Goal: Task Accomplishment & Management: Manage account settings

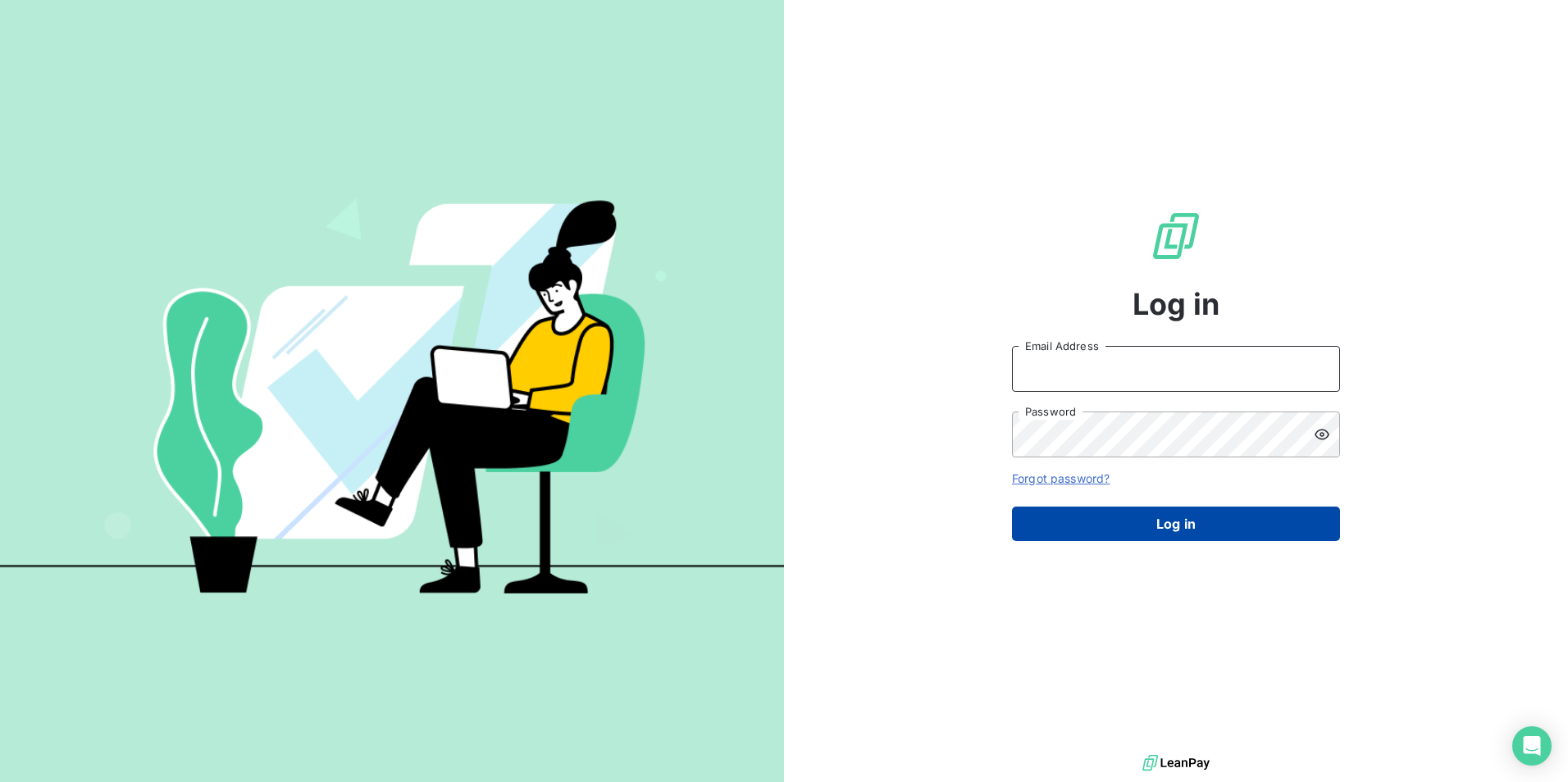
type input "[EMAIL_ADDRESS][DOMAIN_NAME]"
click at [1213, 533] on button "Log in" at bounding box center [1176, 523] width 328 height 35
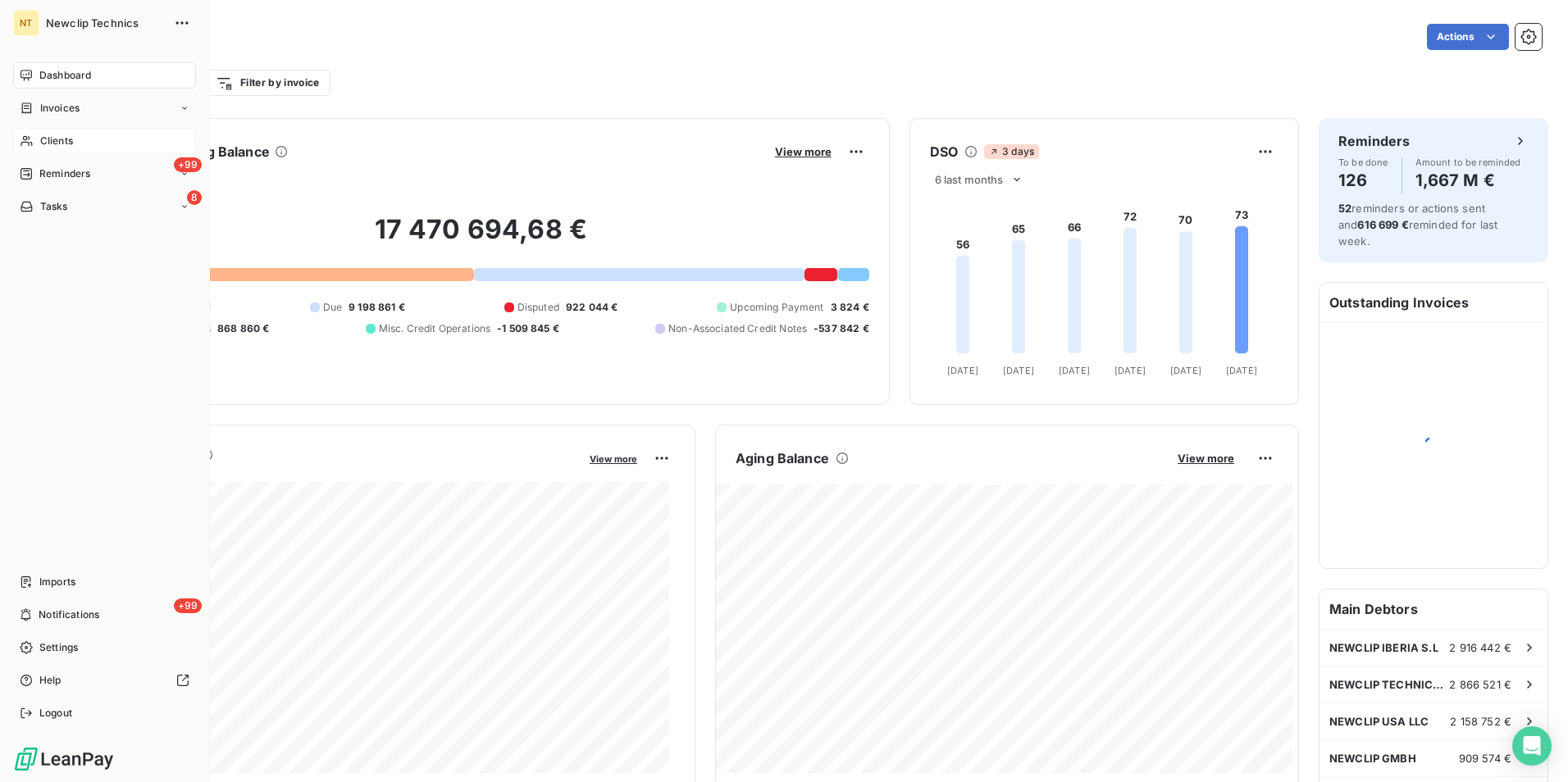
click at [38, 137] on div "Clients" at bounding box center [105, 140] width 183 height 26
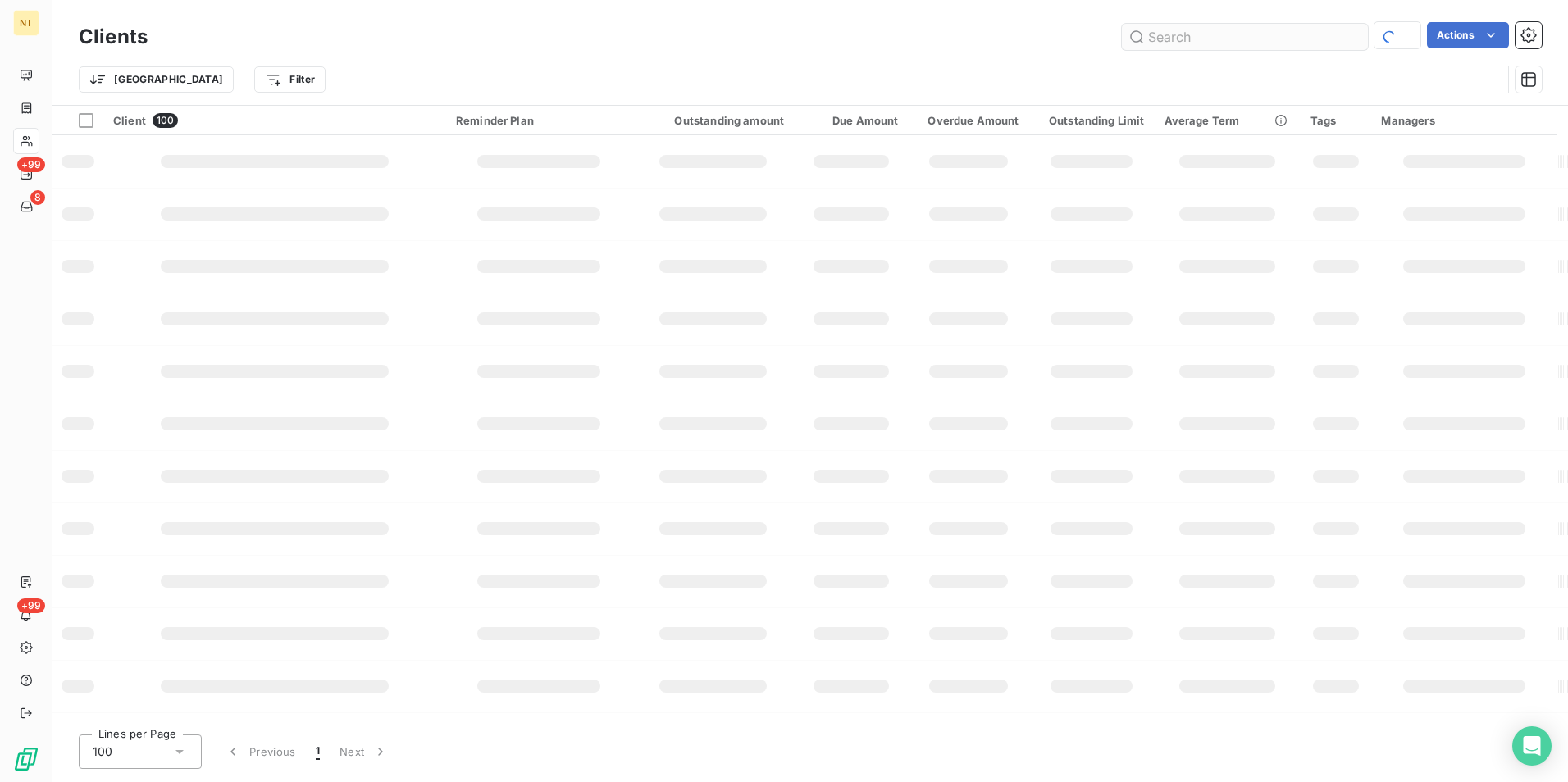
click at [1213, 30] on input "text" at bounding box center [1245, 36] width 246 height 26
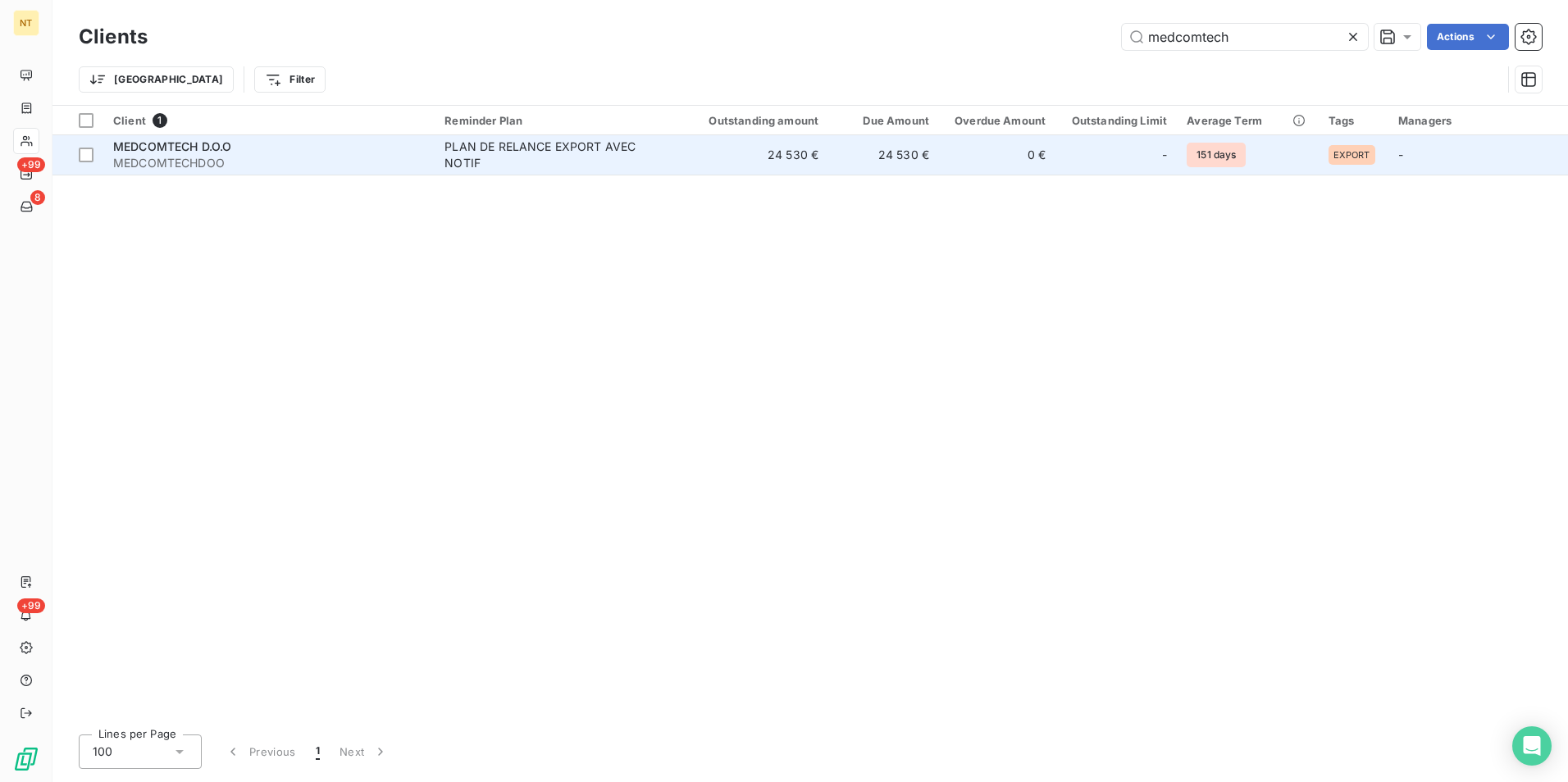
type input "medcomtech"
click at [798, 152] on td "24 530 €" at bounding box center [749, 155] width 156 height 40
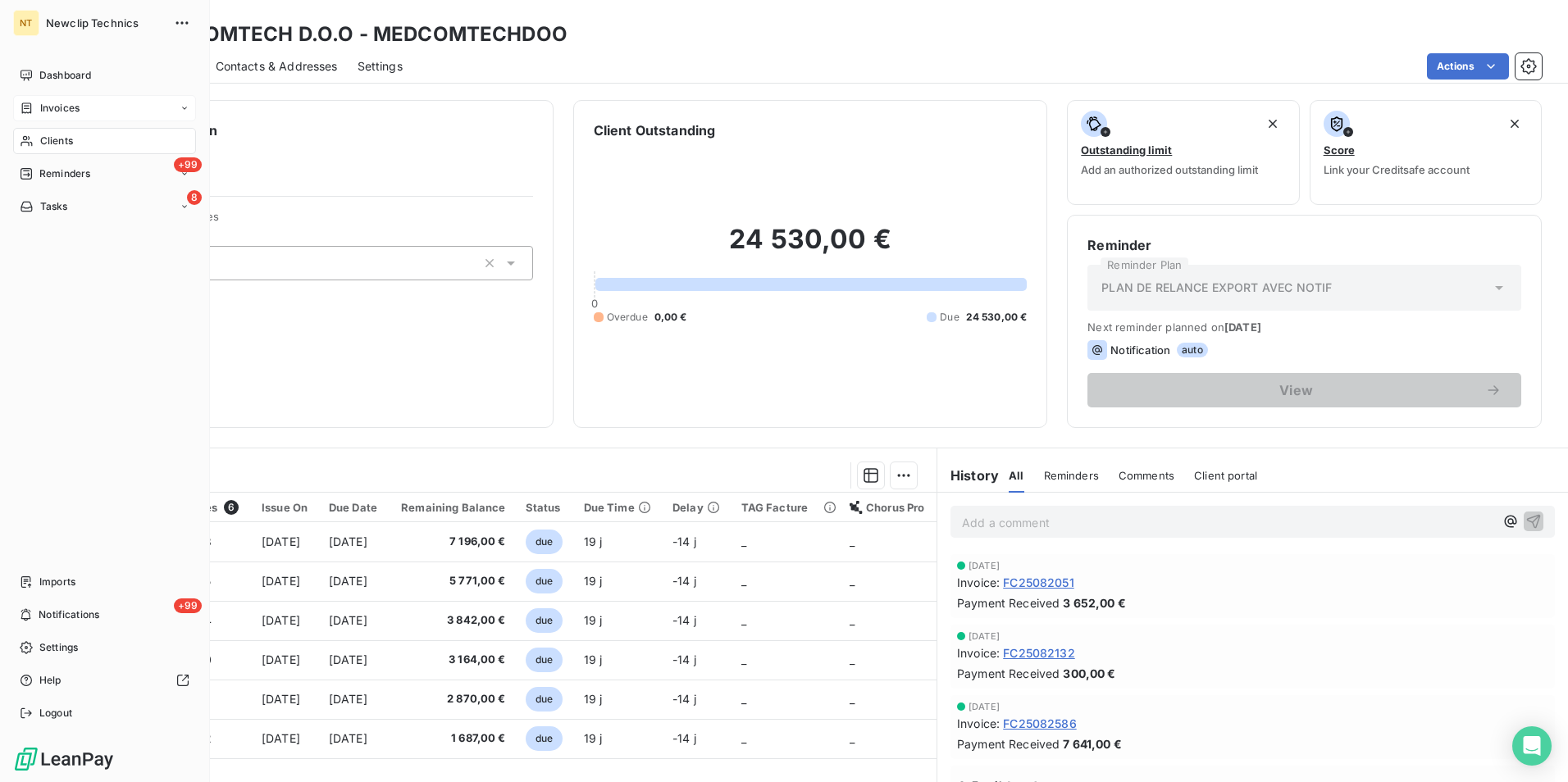
click at [78, 104] on span "Invoices" at bounding box center [60, 107] width 40 height 14
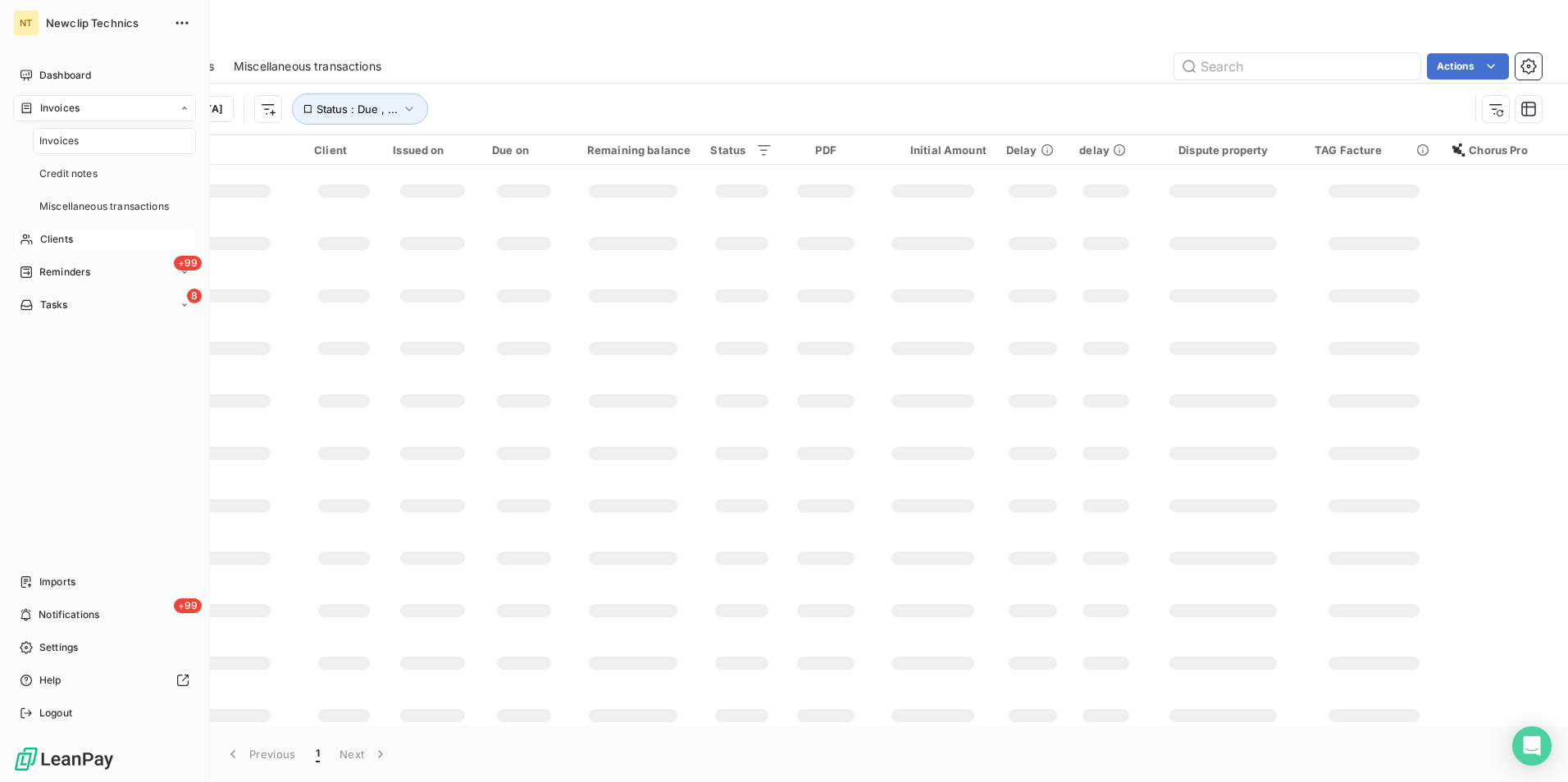
click at [93, 227] on div "Clients" at bounding box center [105, 239] width 183 height 26
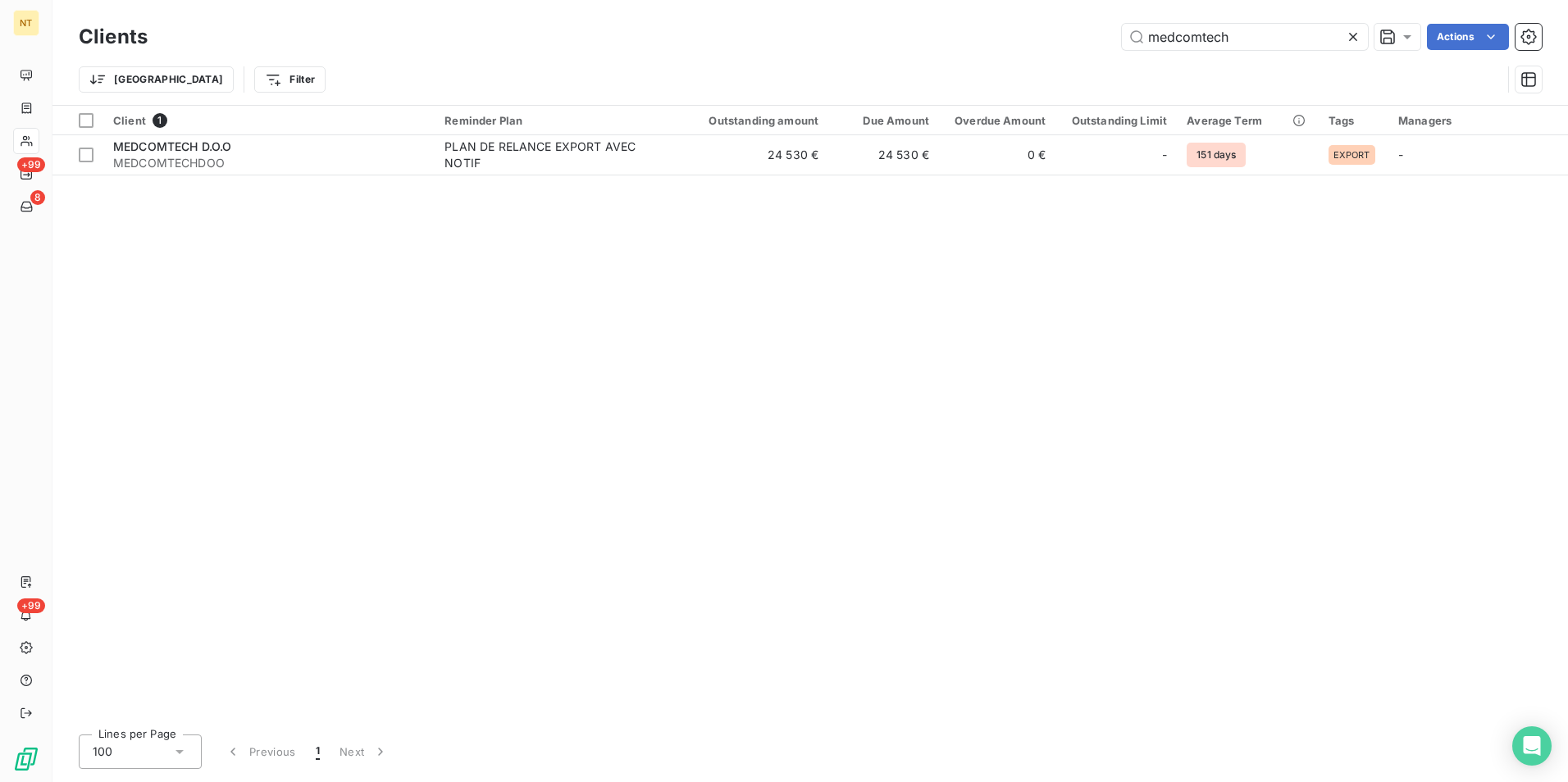
drag, startPoint x: 1194, startPoint y: 40, endPoint x: 1100, endPoint y: 43, distance: 94.0
click at [1118, 41] on div "medcomtech Actions" at bounding box center [854, 36] width 1374 height 26
type input "clinilab"
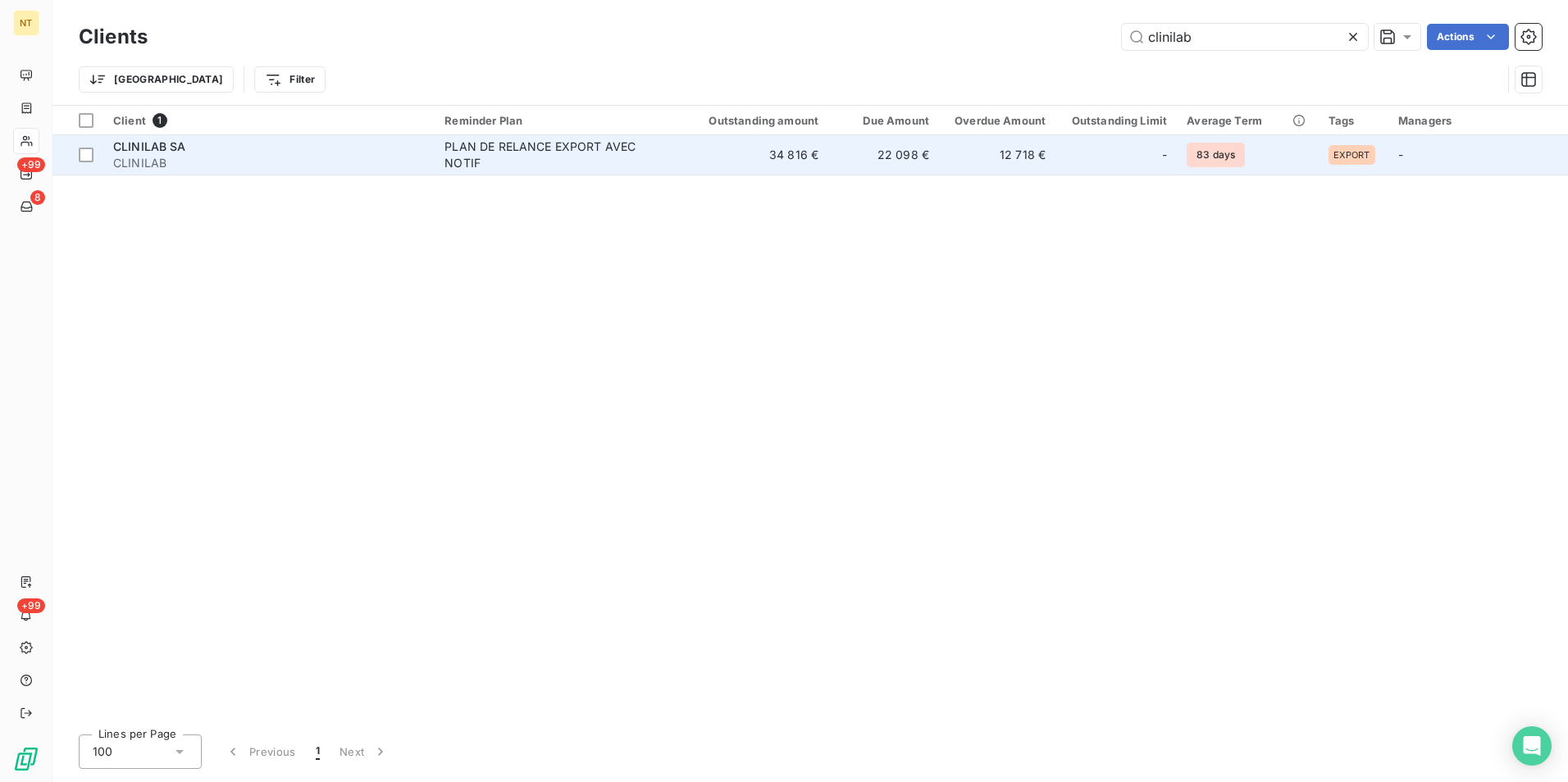
drag, startPoint x: 1024, startPoint y: 117, endPoint x: 1011, endPoint y: 141, distance: 27.3
click at [1046, 121] on div at bounding box center [1046, 121] width 0 height 0
click at [992, 151] on td "12 718 €" at bounding box center [997, 155] width 117 height 40
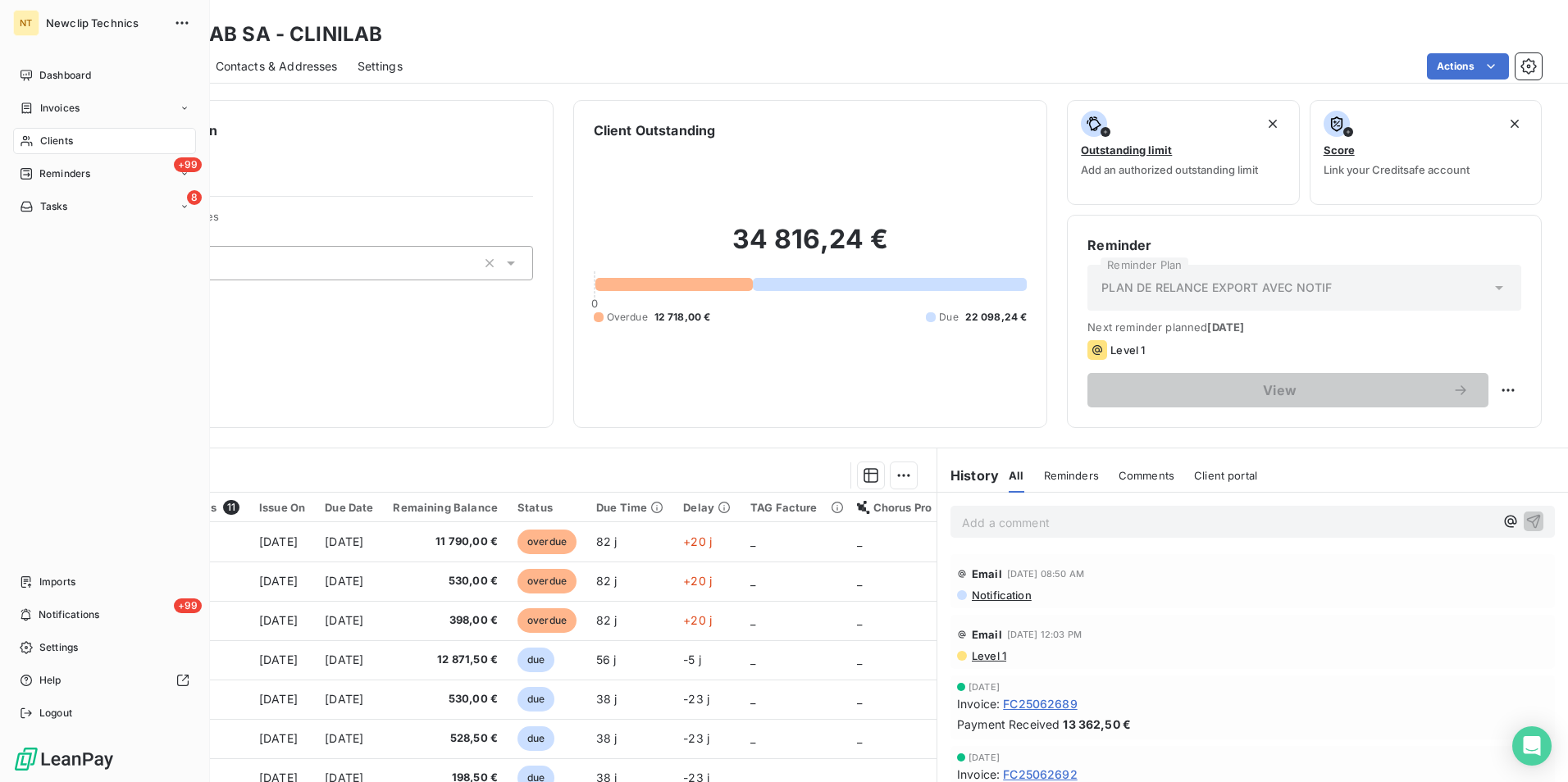
click at [90, 142] on div "Clients" at bounding box center [105, 140] width 183 height 26
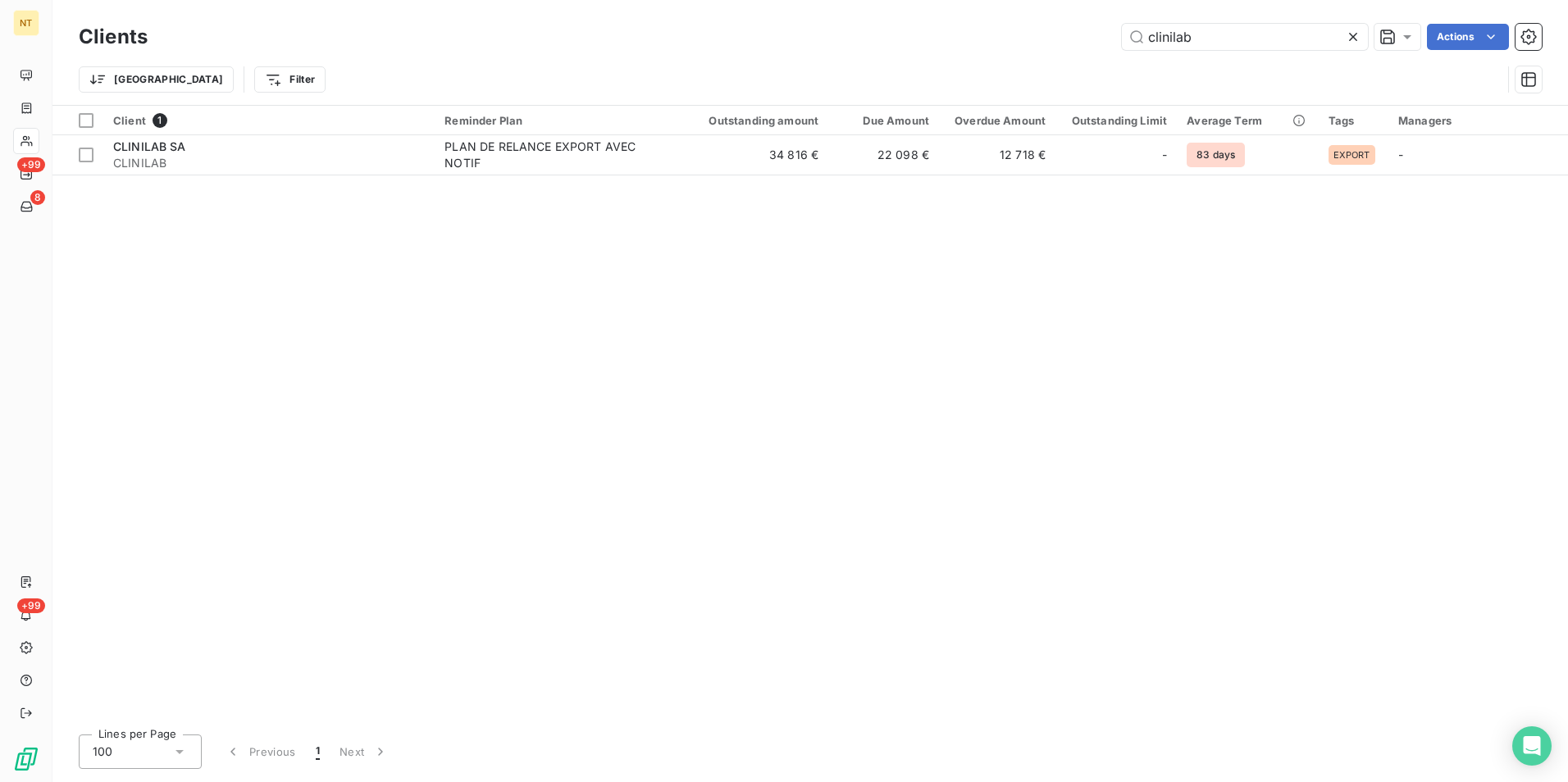
drag, startPoint x: 1194, startPoint y: 43, endPoint x: 1083, endPoint y: 46, distance: 111.0
click at [1083, 46] on div "clinilab Actions" at bounding box center [854, 36] width 1374 height 26
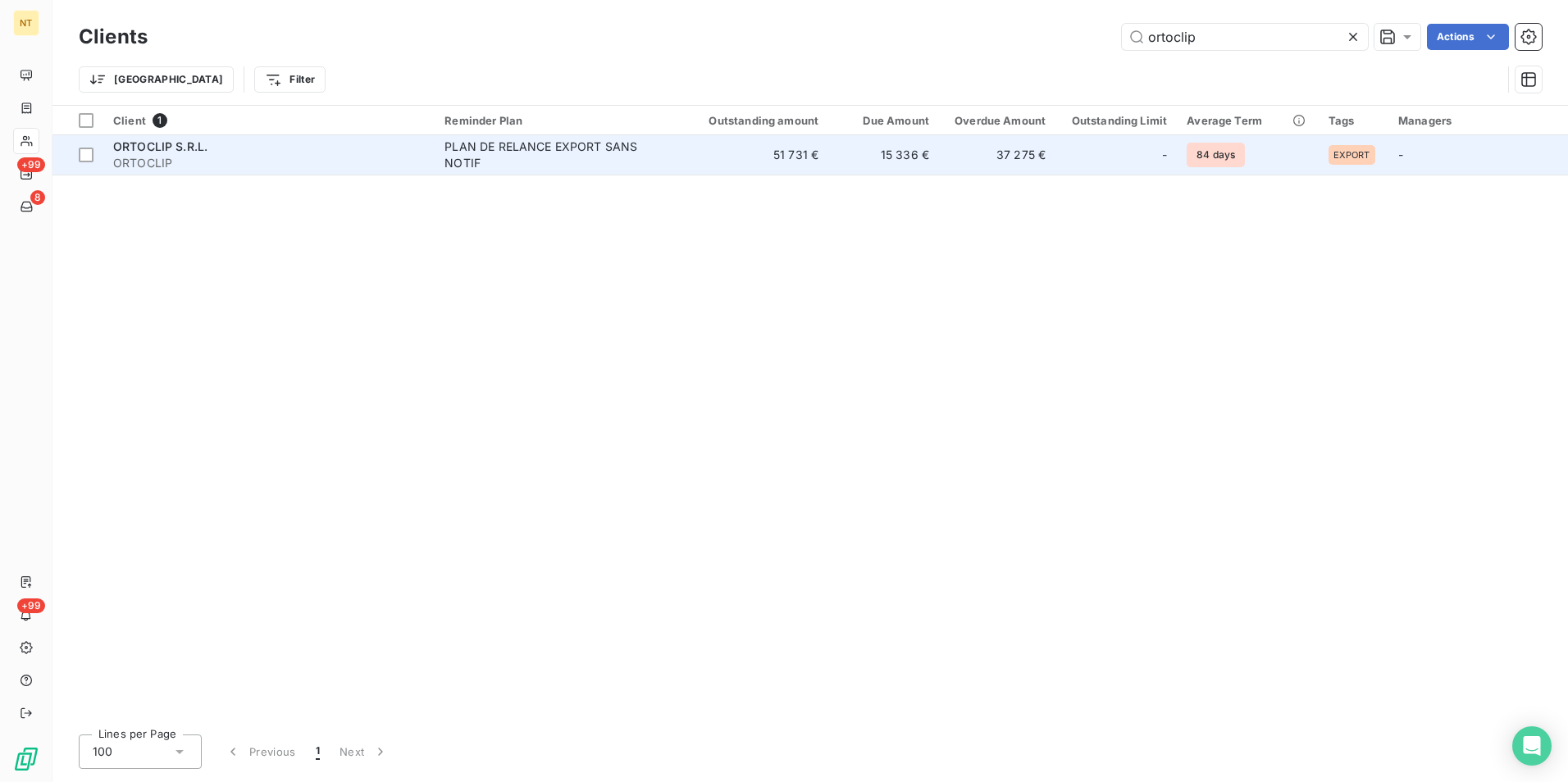
type input "ortoclip"
click at [849, 161] on td "15 336 €" at bounding box center [884, 155] width 111 height 40
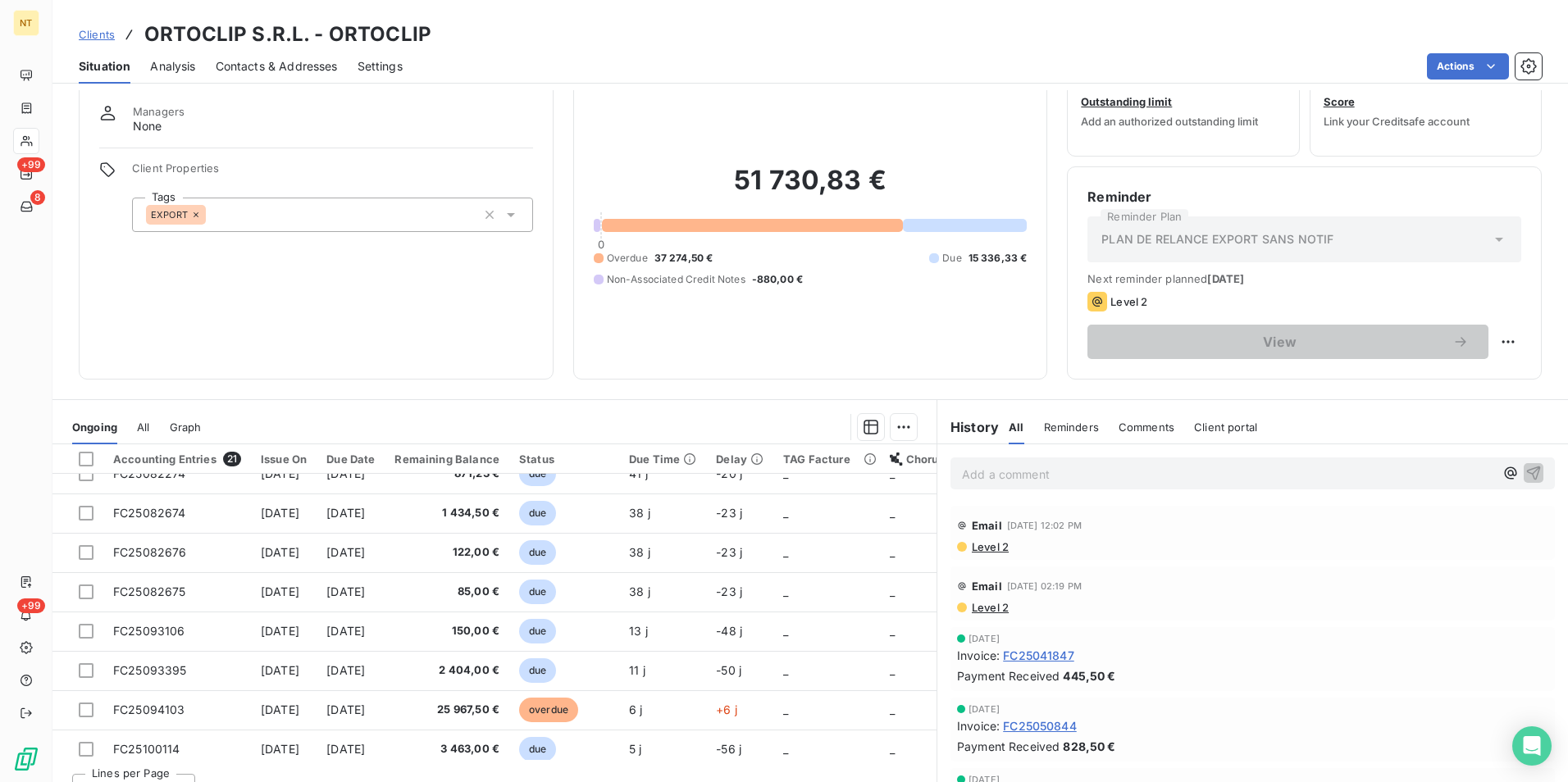
scroll to position [75, 0]
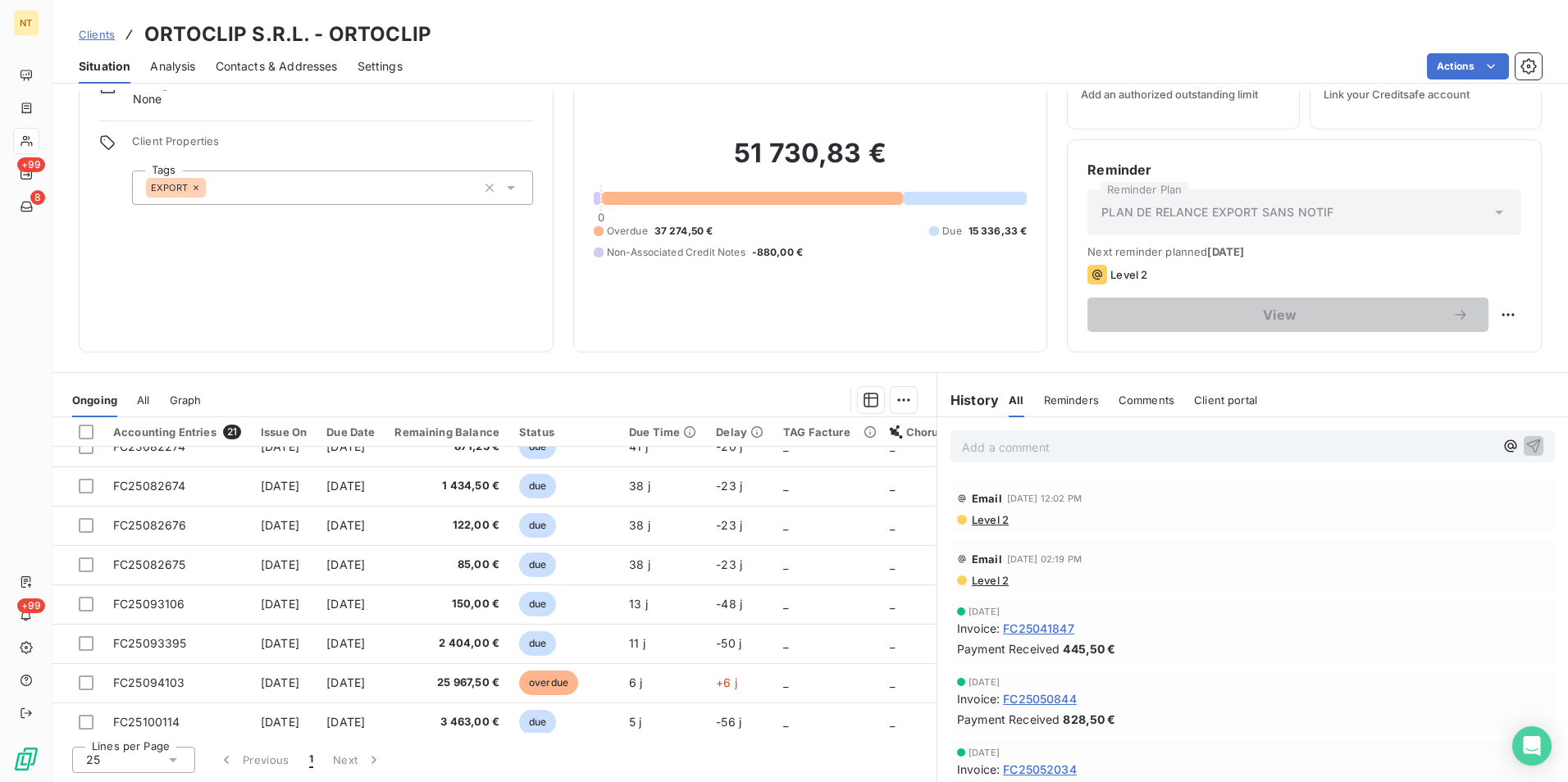
click at [952, 10] on div "Clients ORTOCLIP S.R.L. - ORTOCLIP Situation Analysis Contacts & Addresses Sett…" at bounding box center [810, 41] width 1516 height 84
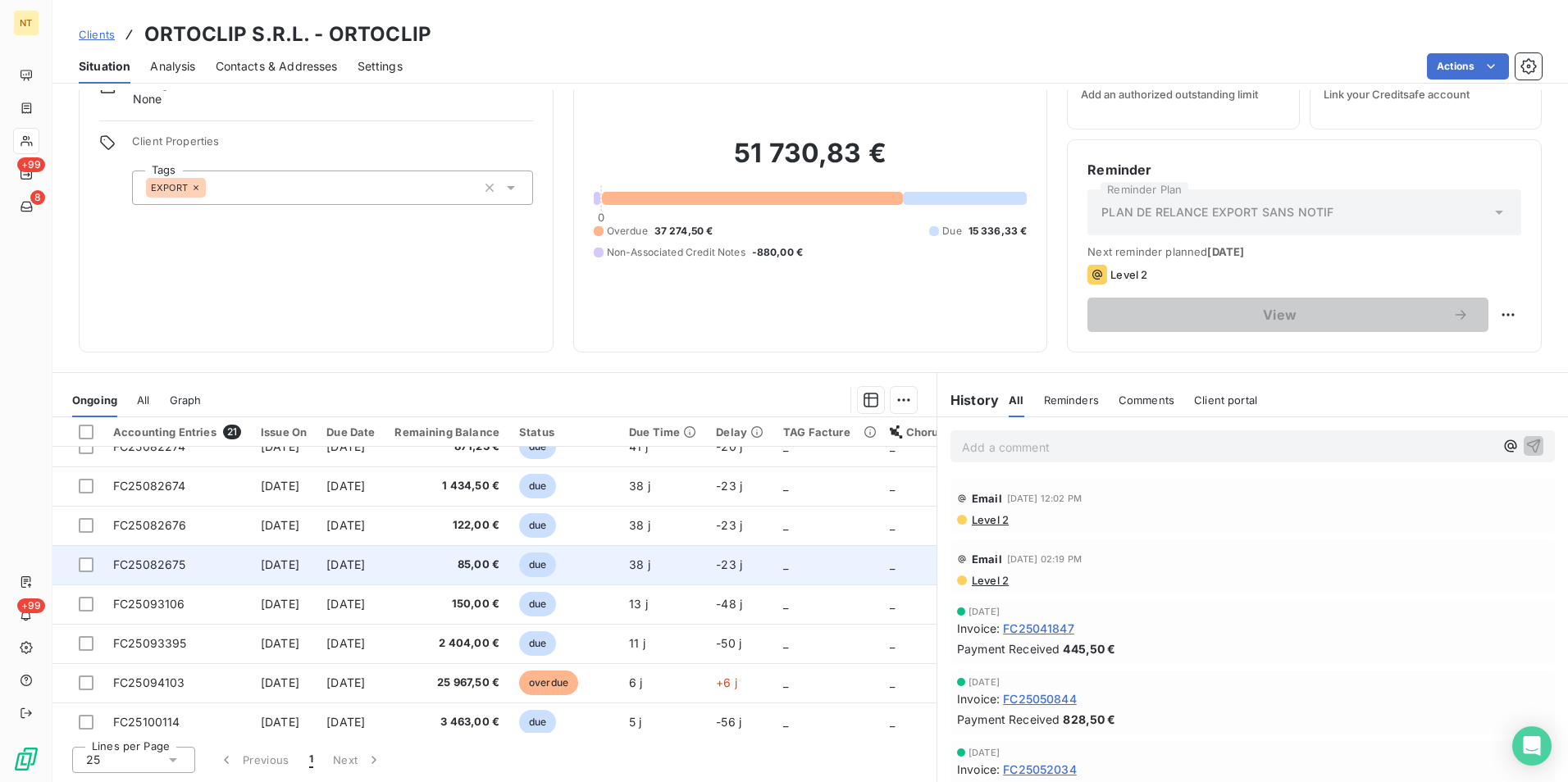
scroll to position [548, 0]
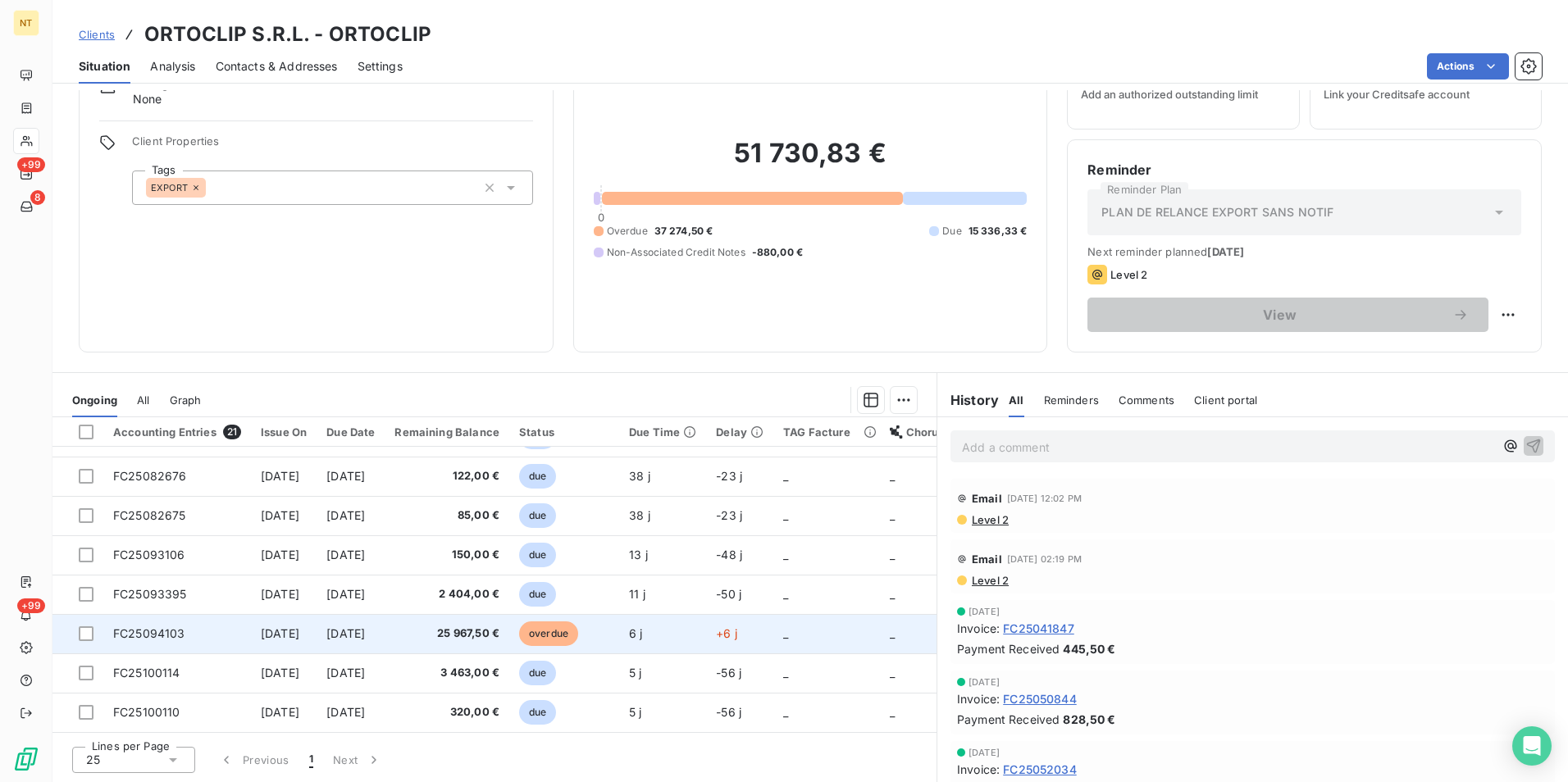
click at [788, 631] on span "_" at bounding box center [786, 633] width 5 height 14
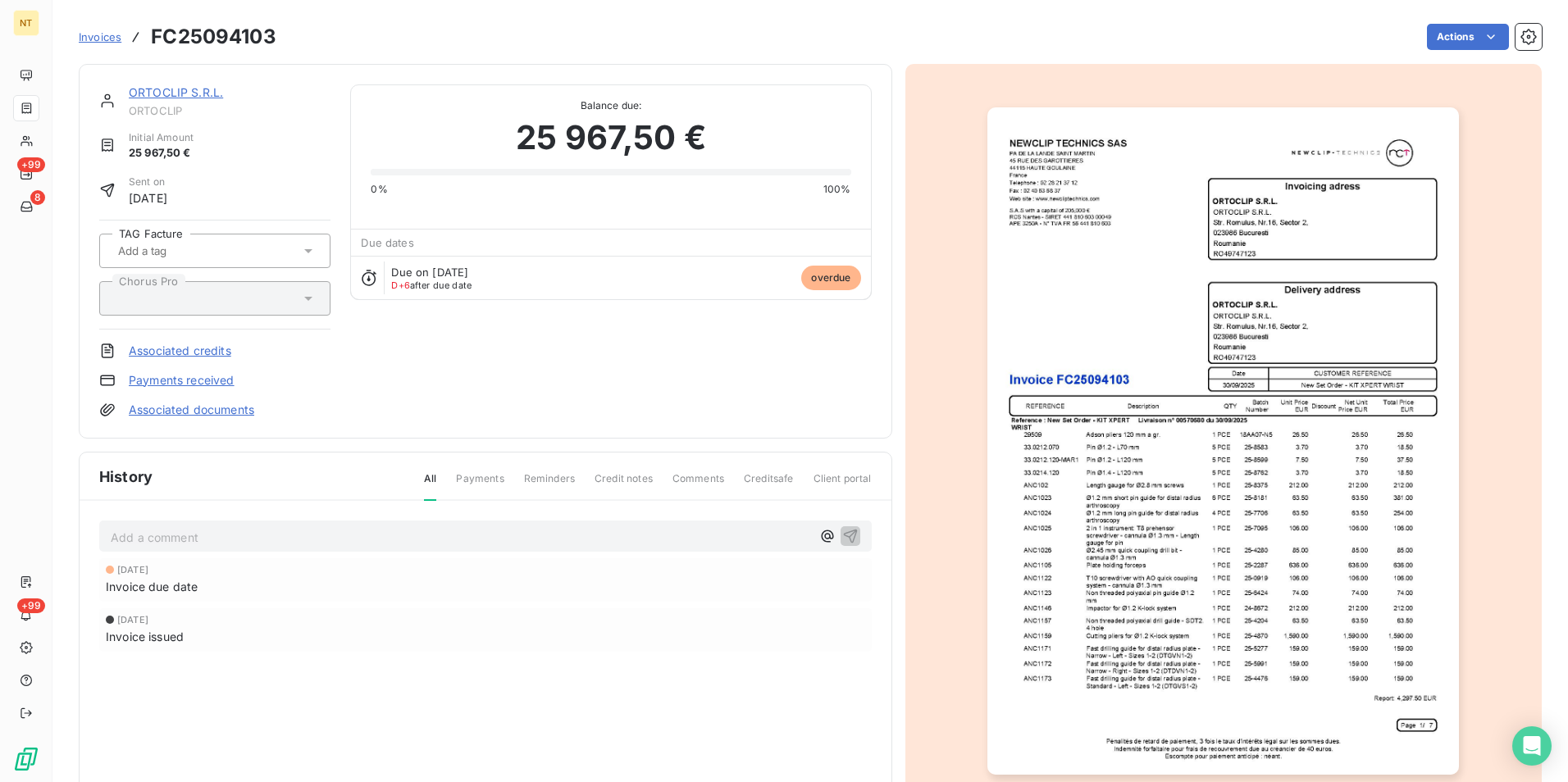
click at [832, 285] on span "overdue" at bounding box center [831, 277] width 59 height 25
click at [367, 277] on icon at bounding box center [369, 277] width 16 height 16
click at [381, 243] on span "Due dates" at bounding box center [387, 243] width 52 height 14
click at [361, 284] on icon at bounding box center [369, 277] width 16 height 16
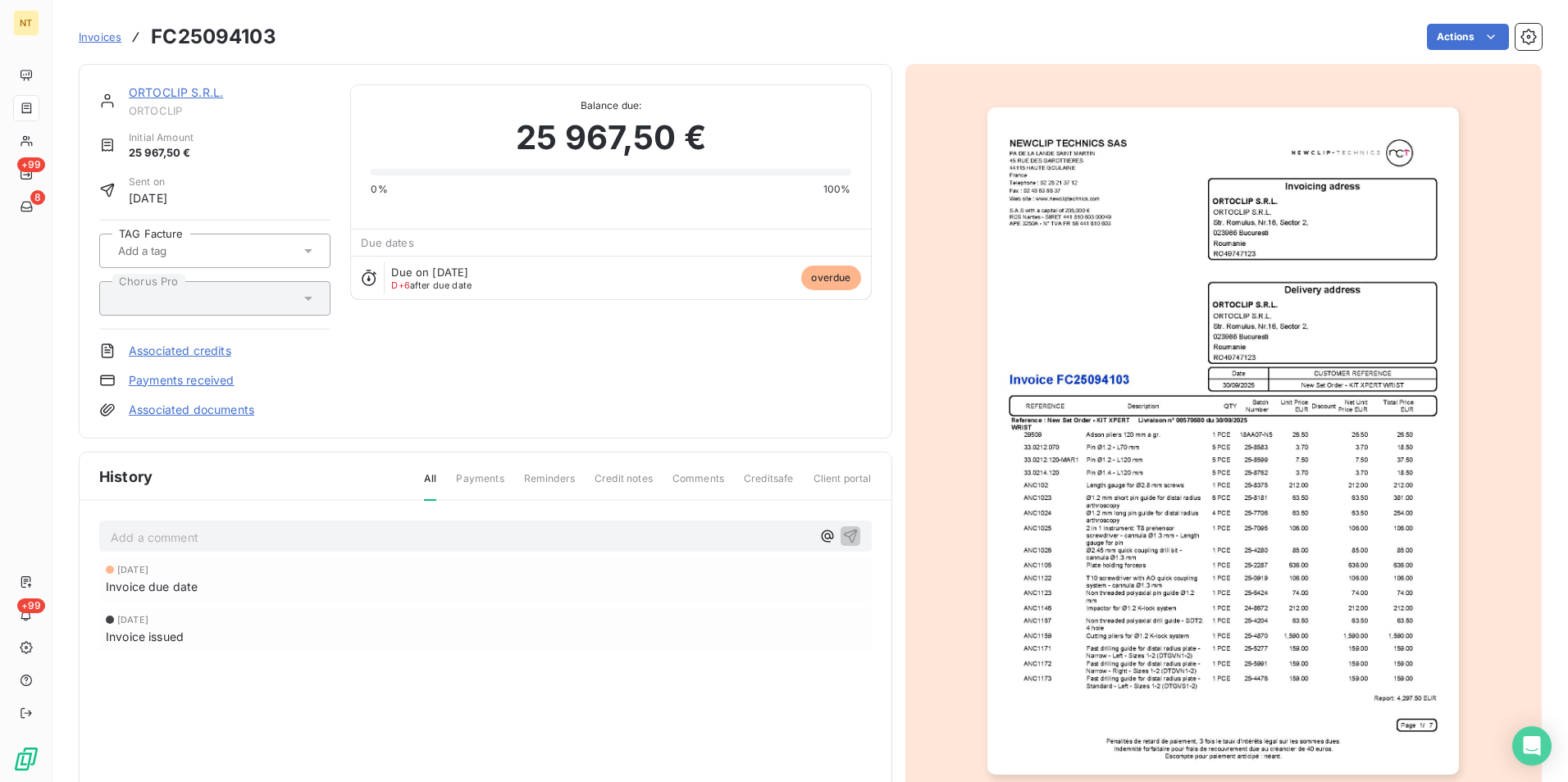
click at [240, 247] on div at bounding box center [206, 250] width 187 height 21
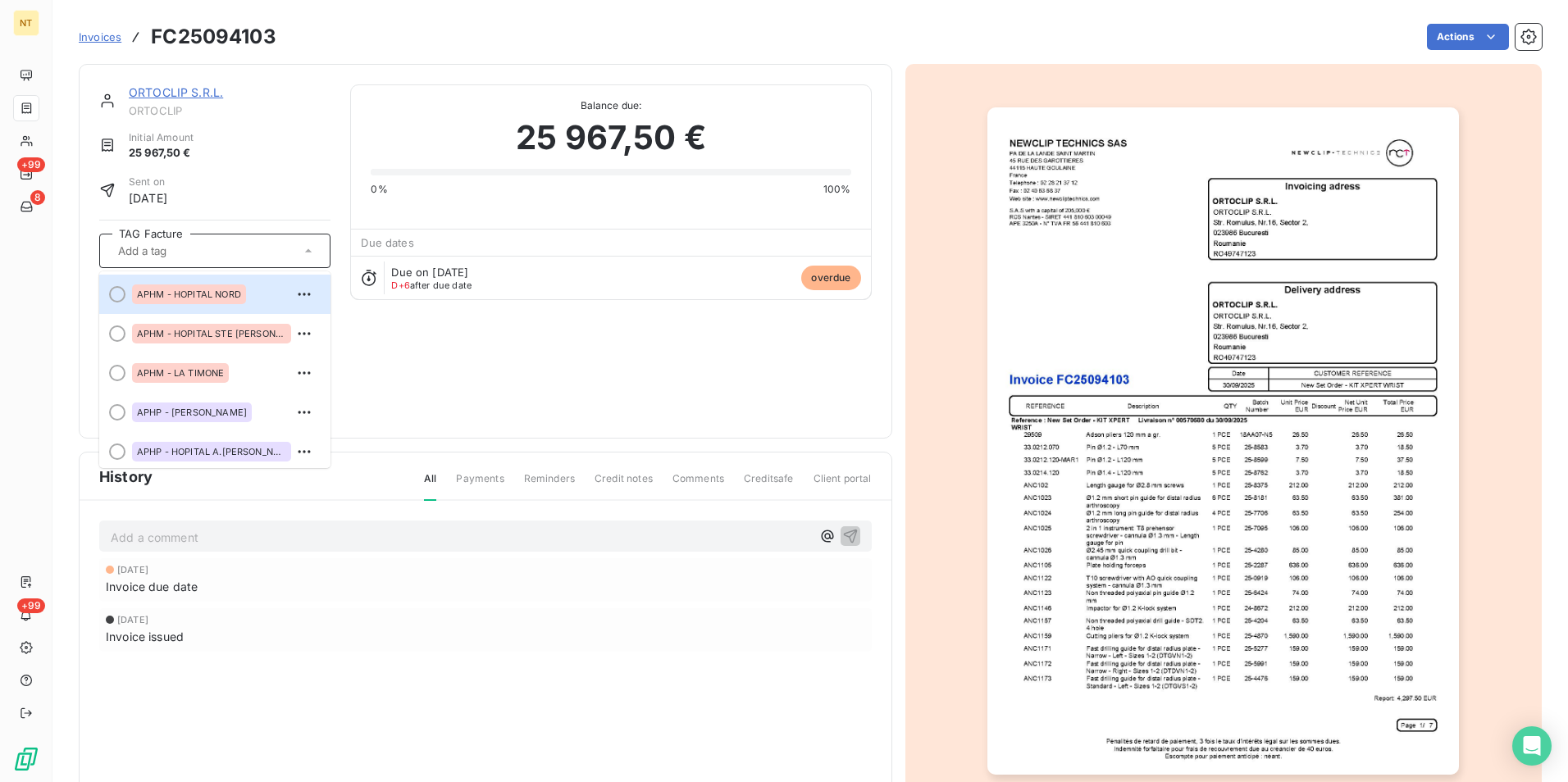
click at [240, 247] on div at bounding box center [206, 250] width 187 height 21
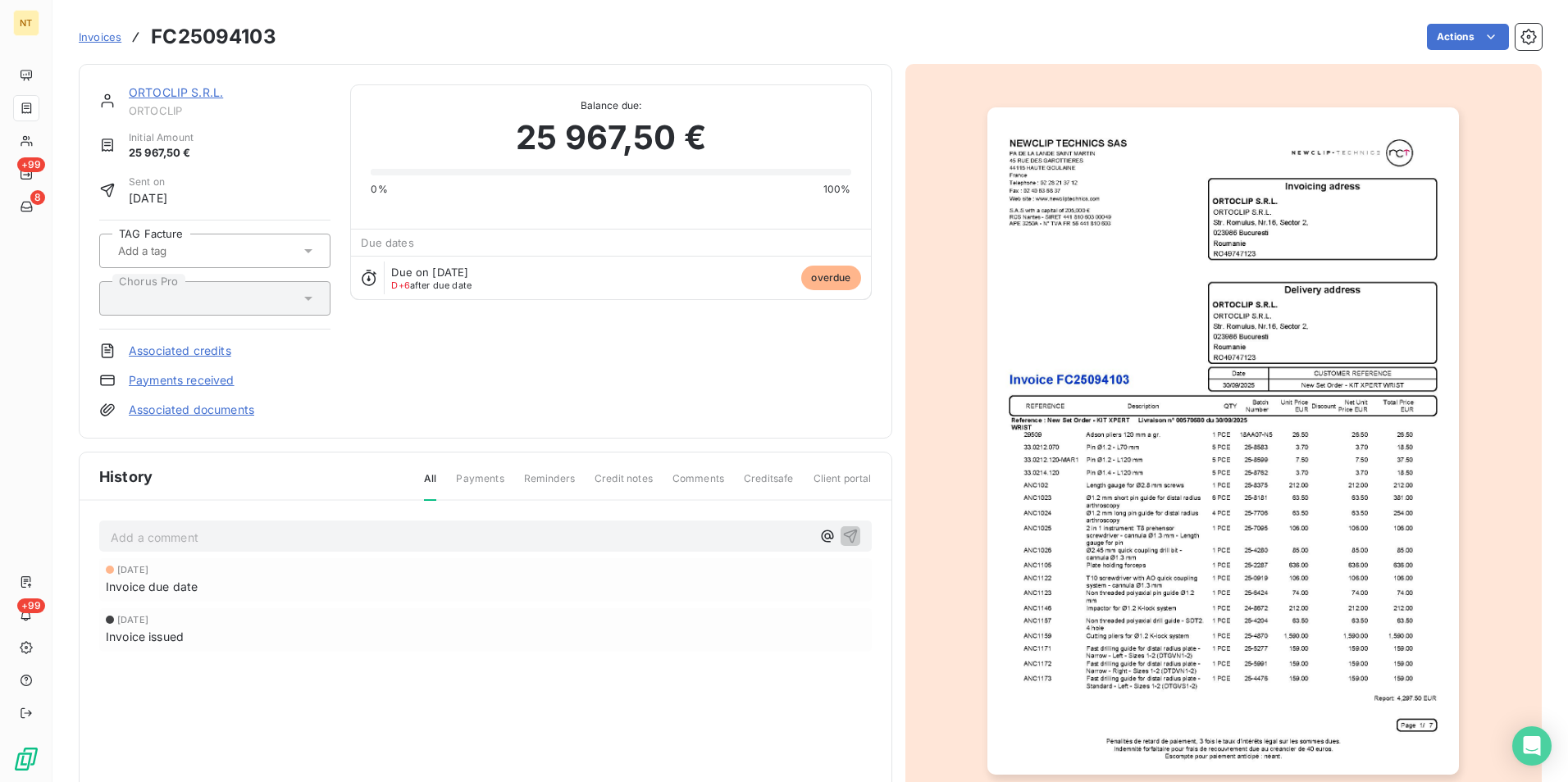
click at [167, 199] on span "[DATE]" at bounding box center [148, 198] width 39 height 17
click at [148, 182] on span "Sent on" at bounding box center [148, 182] width 39 height 14
click at [161, 154] on span "25 967,50 €" at bounding box center [161, 153] width 65 height 16
click at [1454, 42] on html "NT +99 8 +99 Invoices FC25094103 Actions ORTOCLIP S.R.L. ORTOCLIP Initial Amoun…" at bounding box center [784, 391] width 1568 height 782
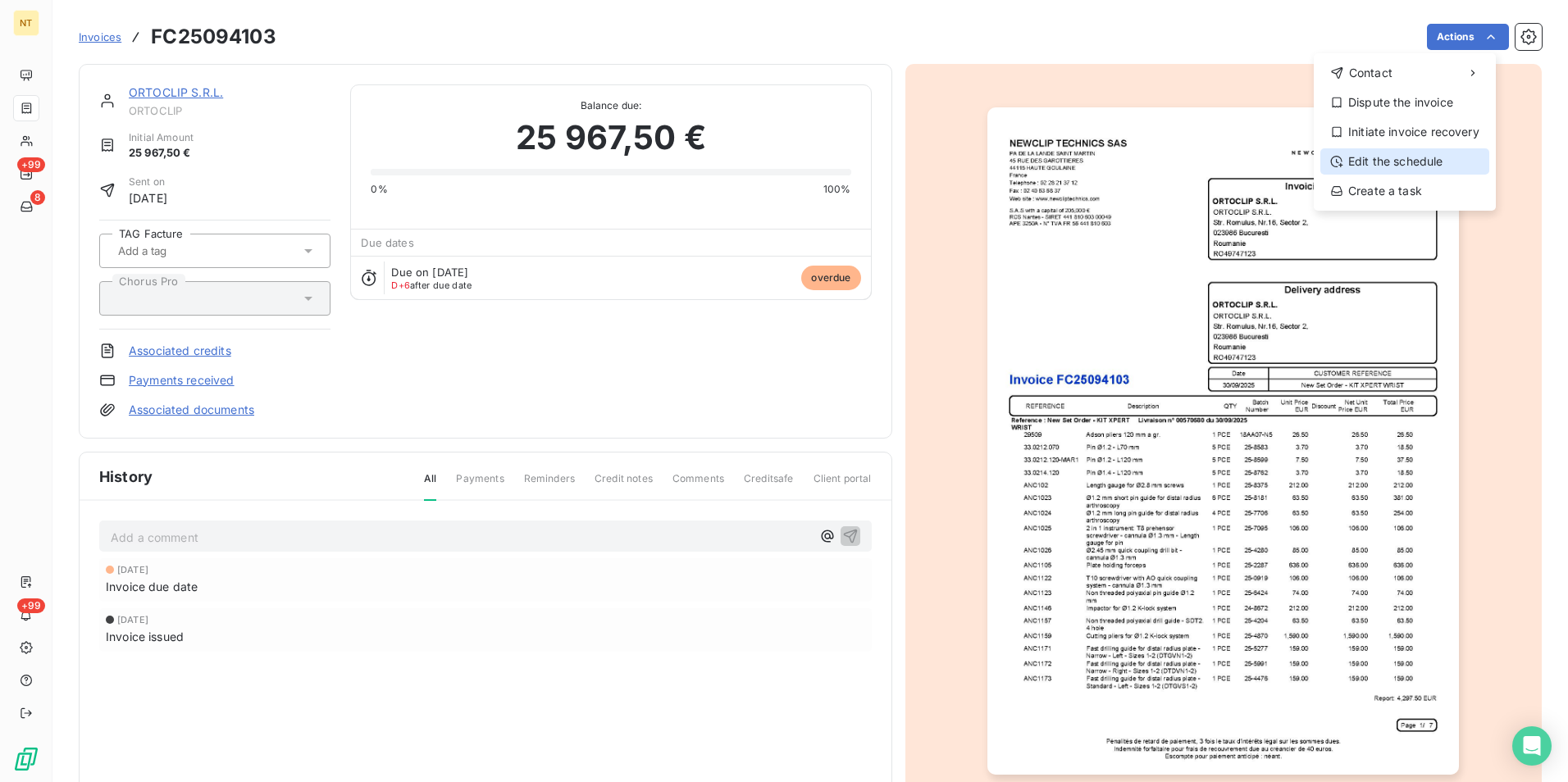
click at [1395, 167] on div "Edit the schedule" at bounding box center [1405, 161] width 169 height 26
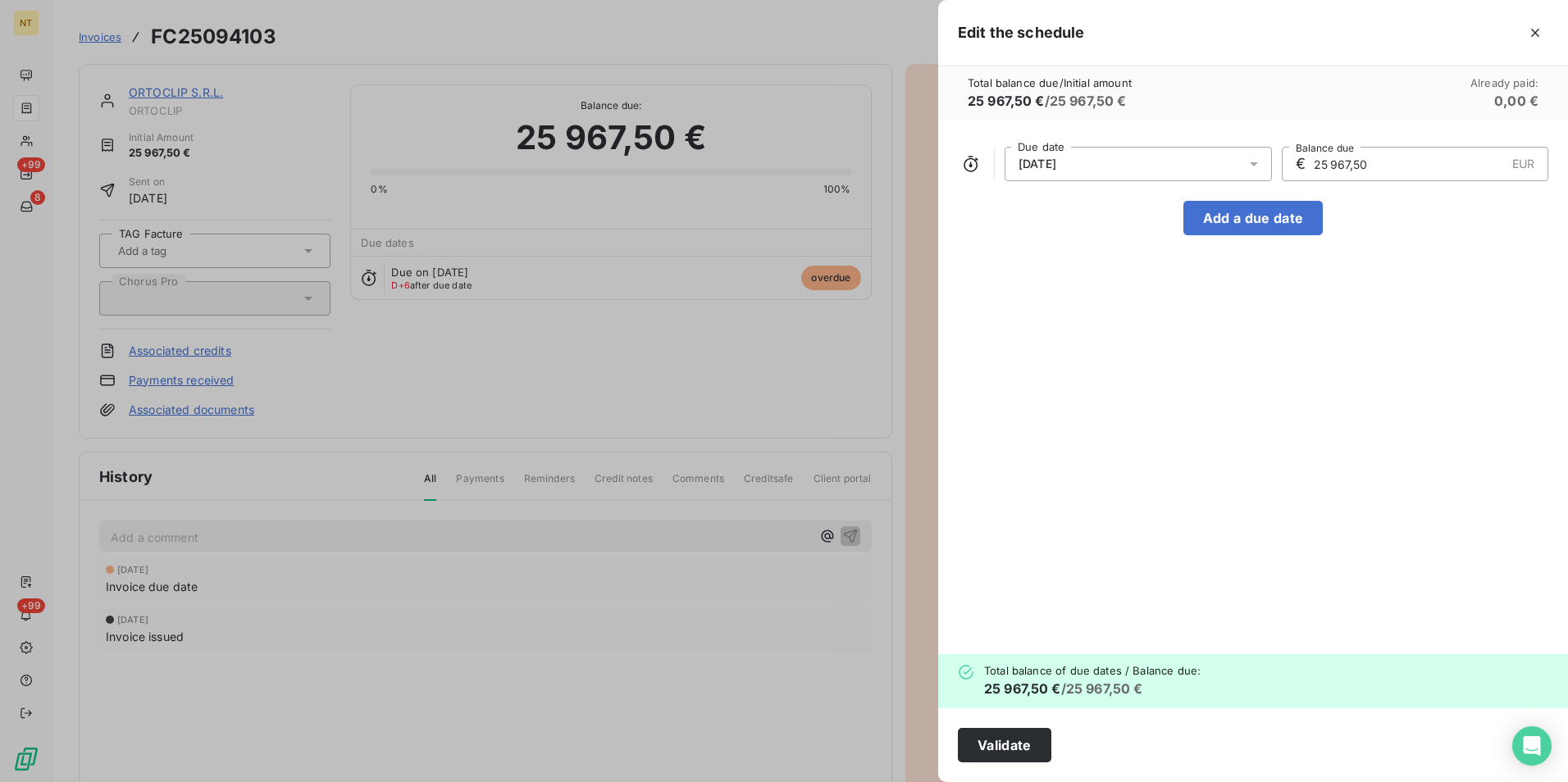
click at [1227, 165] on div "30/09/2025" at bounding box center [1138, 164] width 267 height 35
click at [1242, 230] on icon "Go to next month" at bounding box center [1237, 229] width 14 height 14
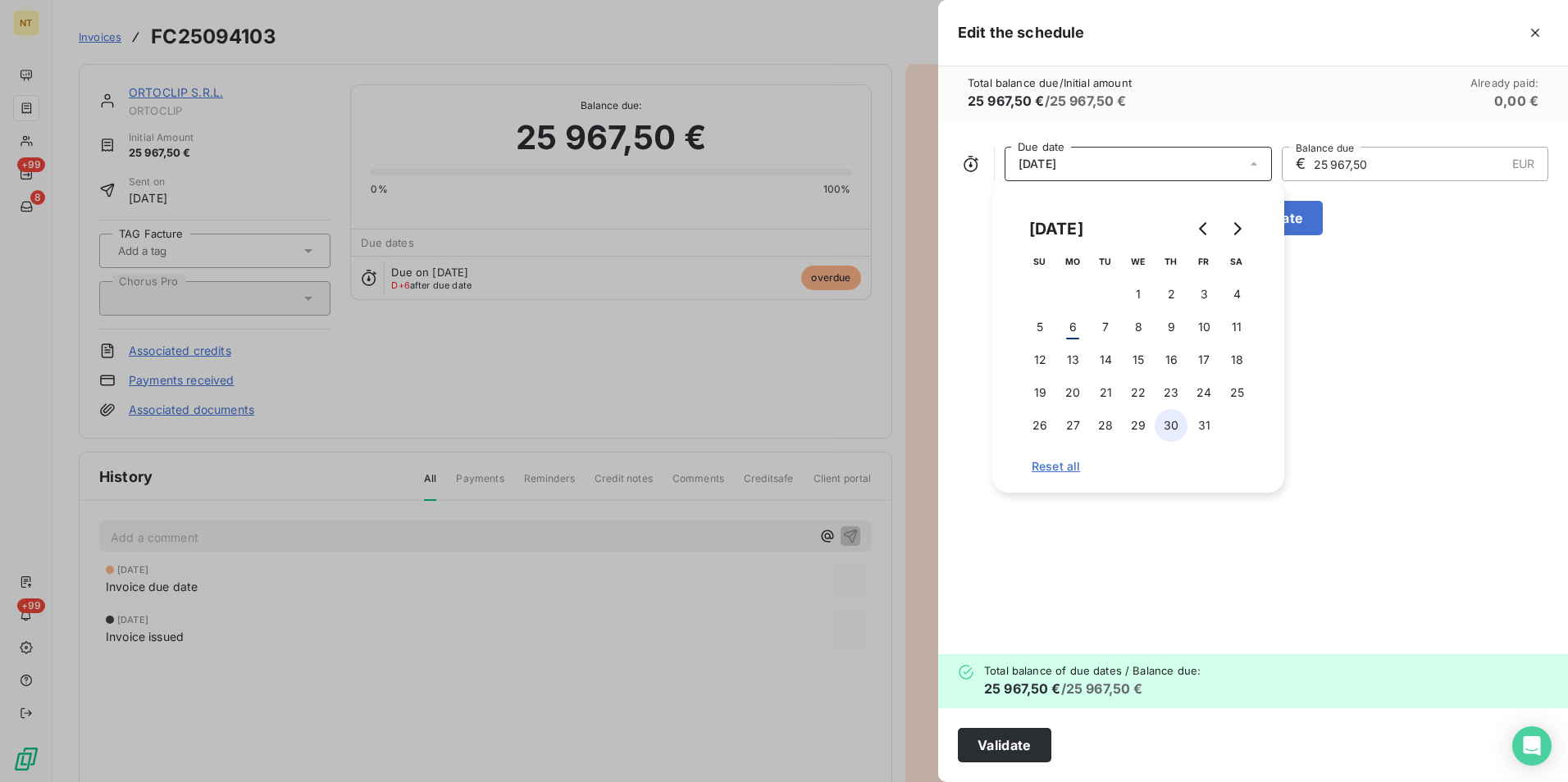
click at [1177, 425] on button "30" at bounding box center [1171, 425] width 33 height 33
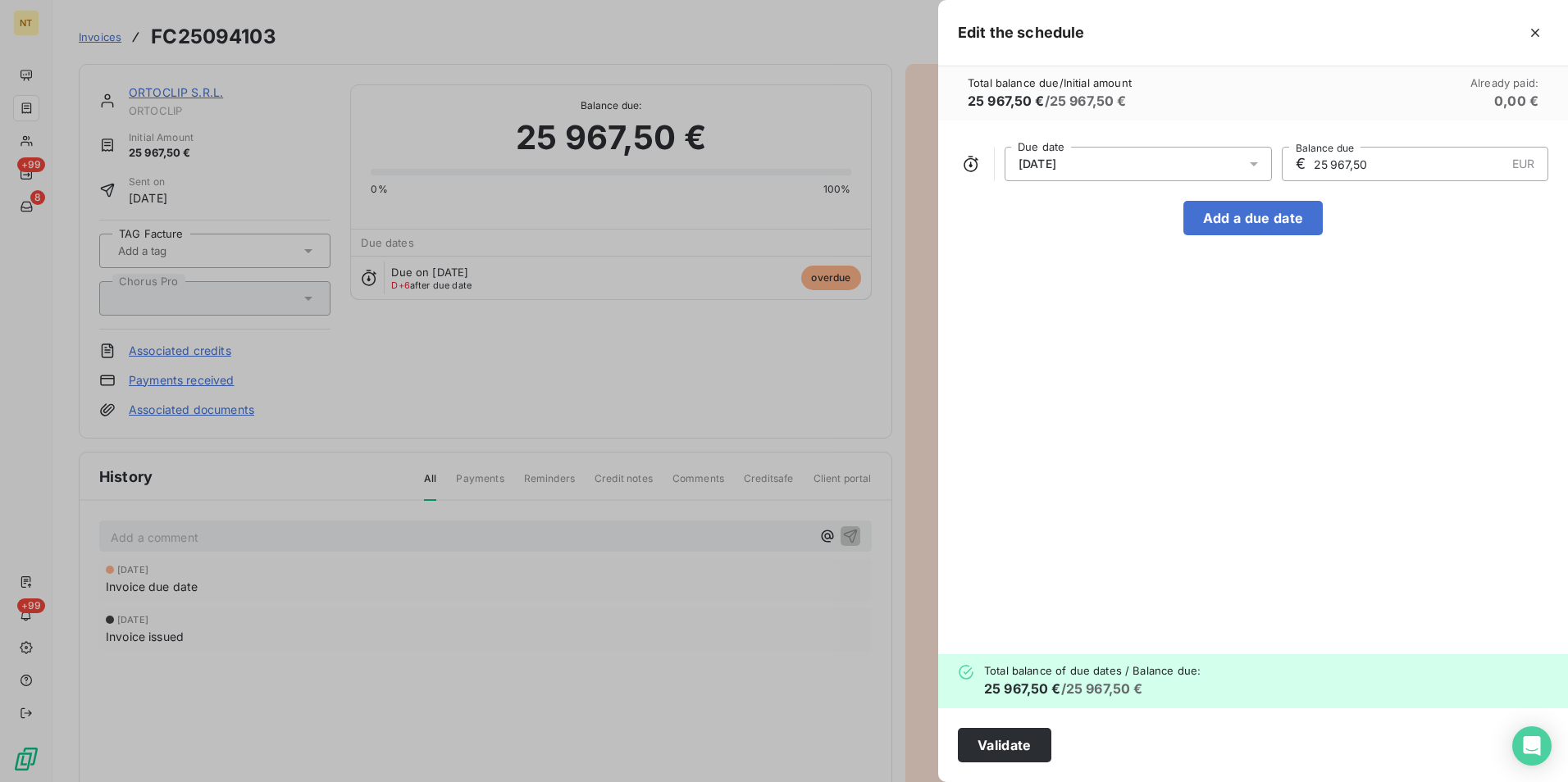
click at [1291, 523] on div "30/10/2025 Due date € 25 967,50 EUR Balance due Add a due date" at bounding box center [1253, 387] width 630 height 533
click at [1014, 752] on button "Validate" at bounding box center [1005, 745] width 94 height 35
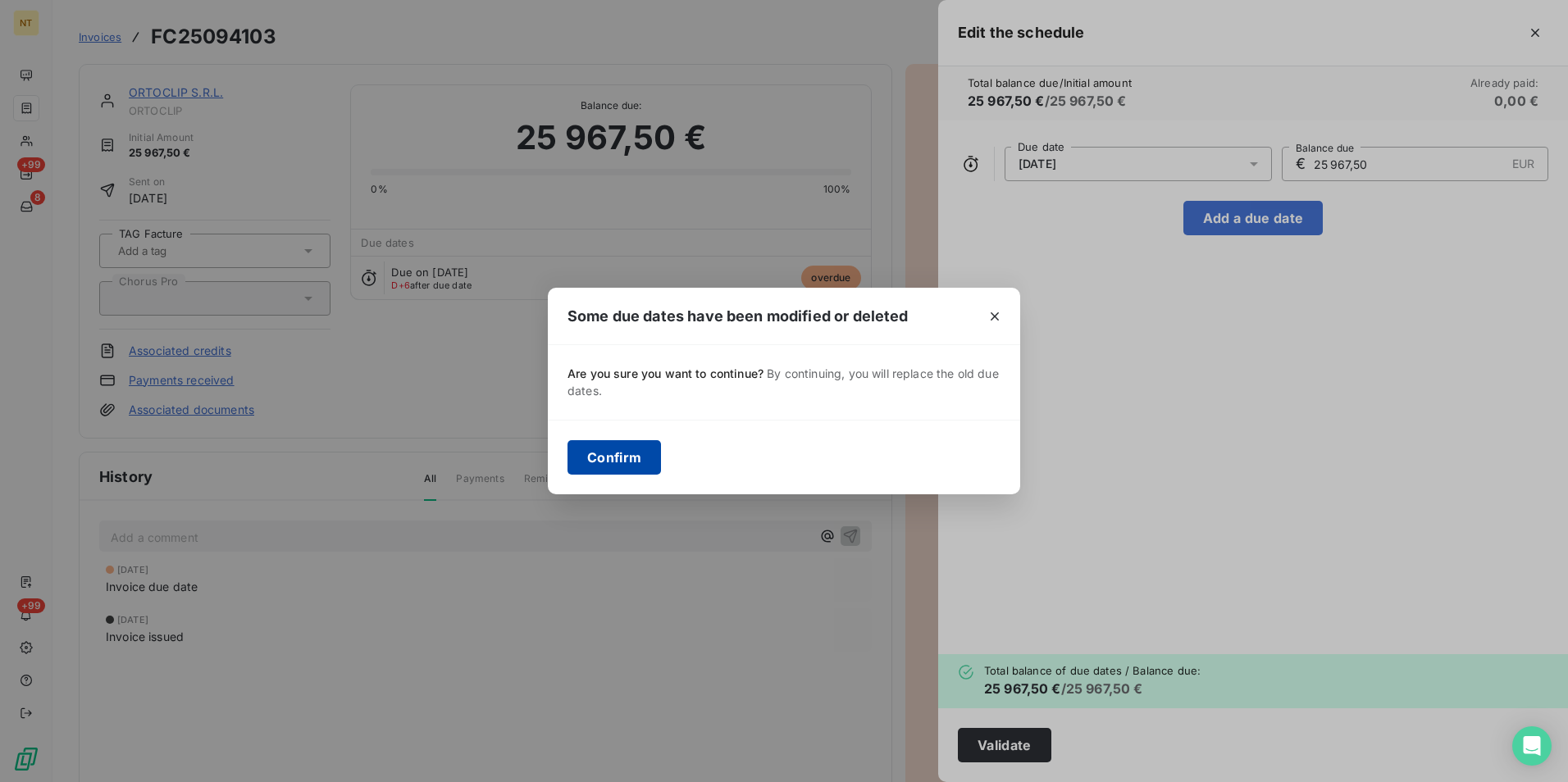
click at [617, 451] on button "Confirm" at bounding box center [614, 457] width 94 height 35
